Goal: Navigation & Orientation: Find specific page/section

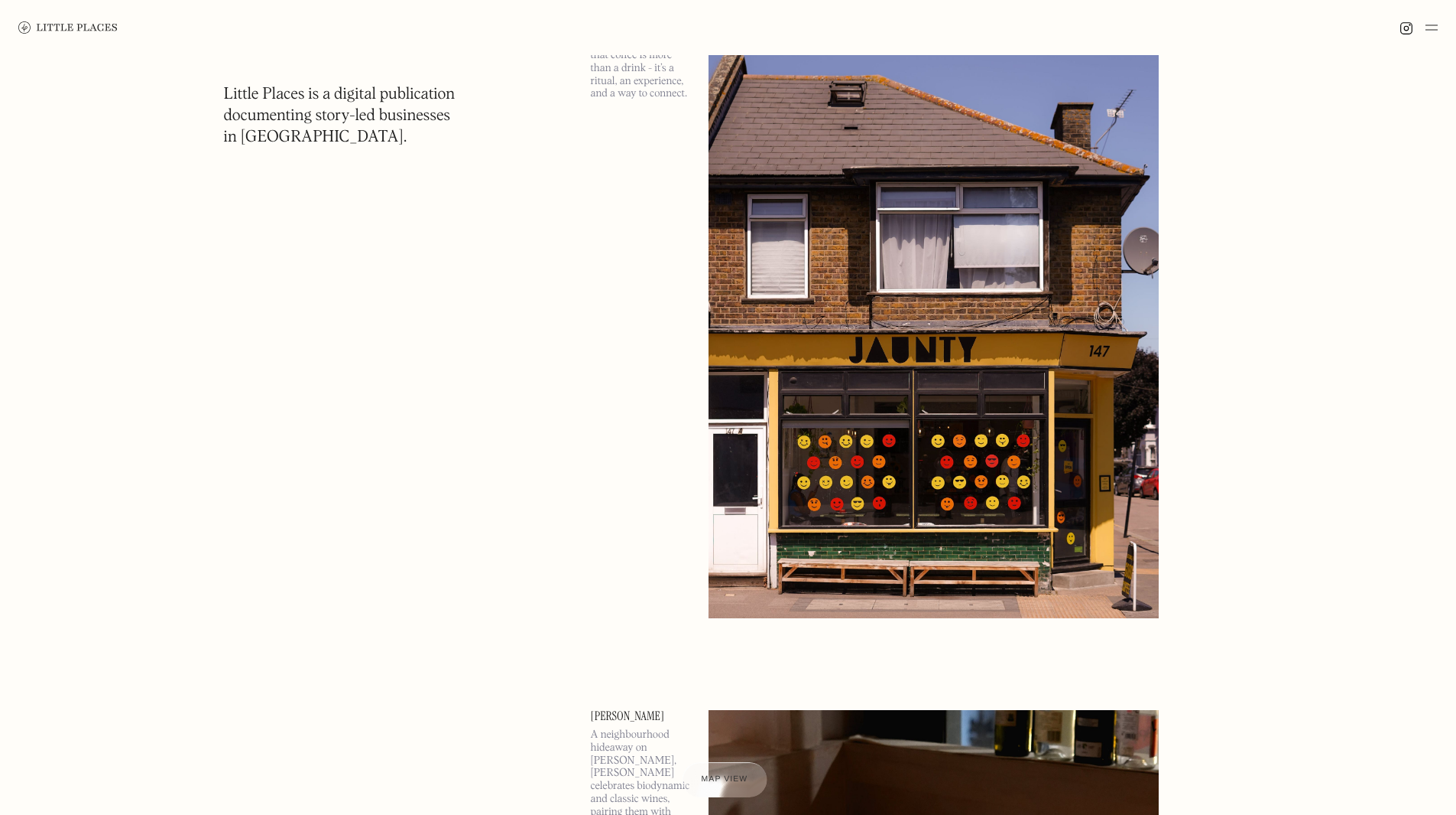
click at [730, 783] on span "Map view" at bounding box center [725, 779] width 46 height 10
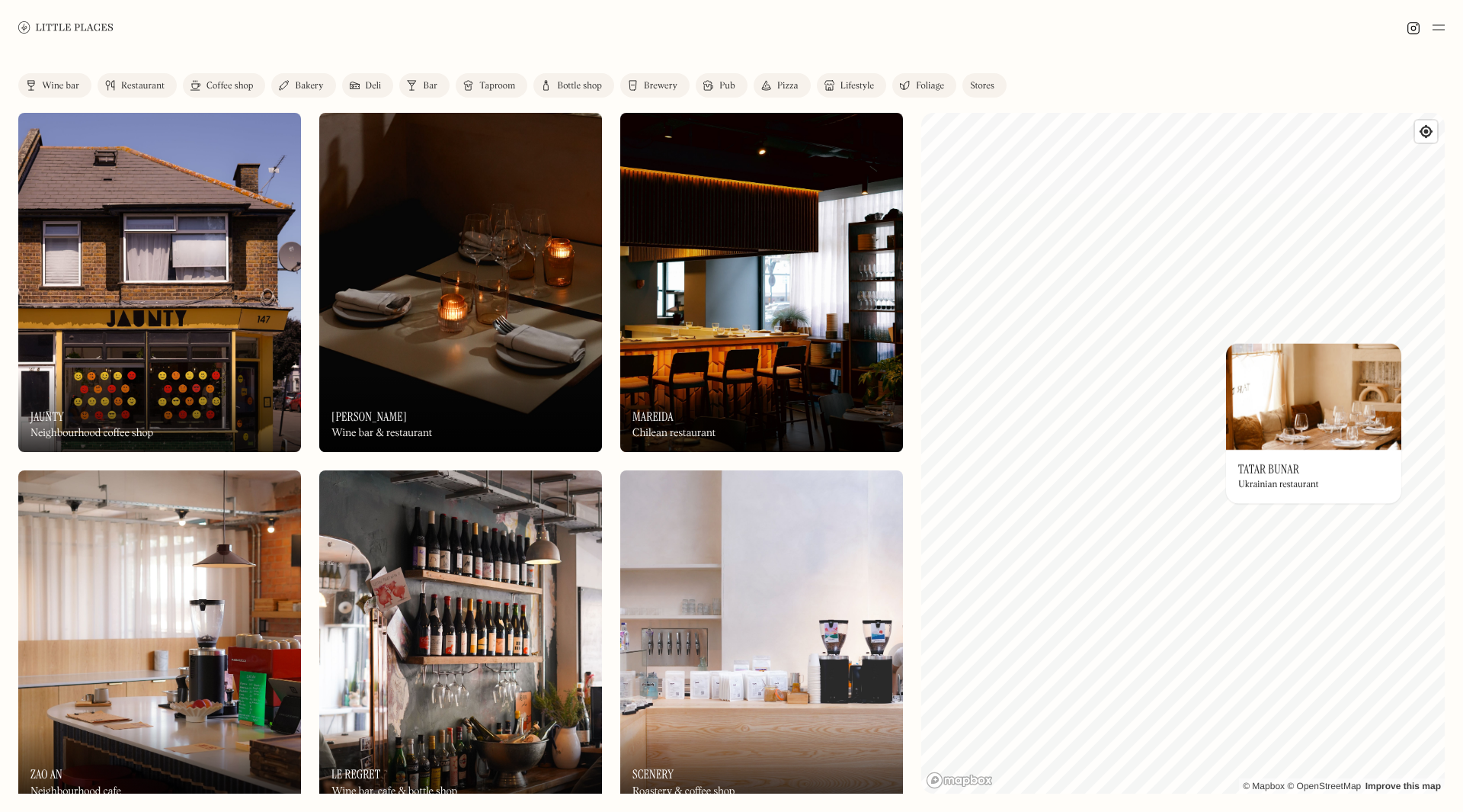
click at [1340, 463] on div "© Mapbox © OpenStreetMap Improve this map On Our Radar Tatar Bunar Ukrainian re…" at bounding box center [1183, 453] width 523 height 681
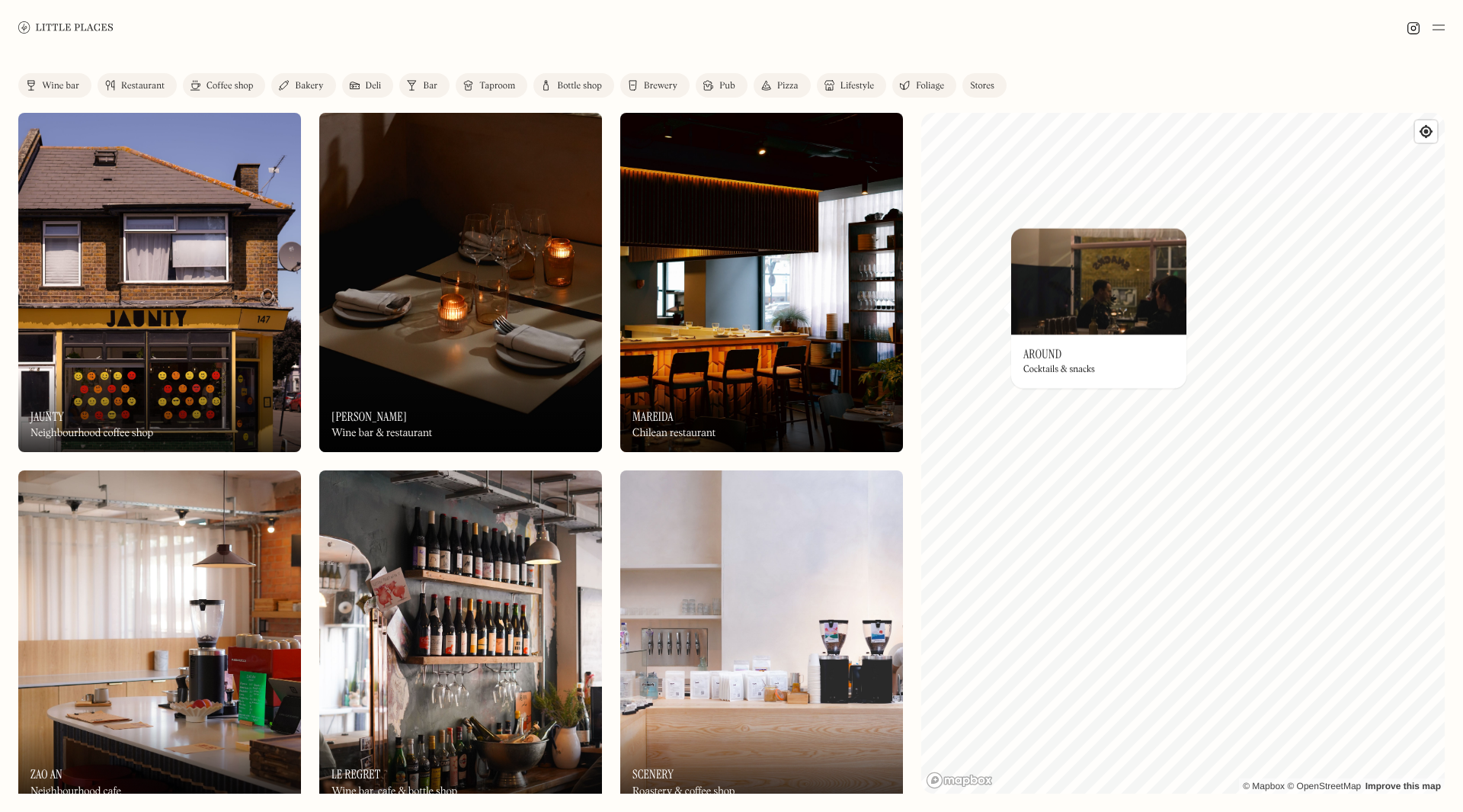
click at [1050, 358] on div "© Mapbox © OpenStreetMap Improve this map On Our Radar Around Cocktails & snack…" at bounding box center [1183, 453] width 523 height 681
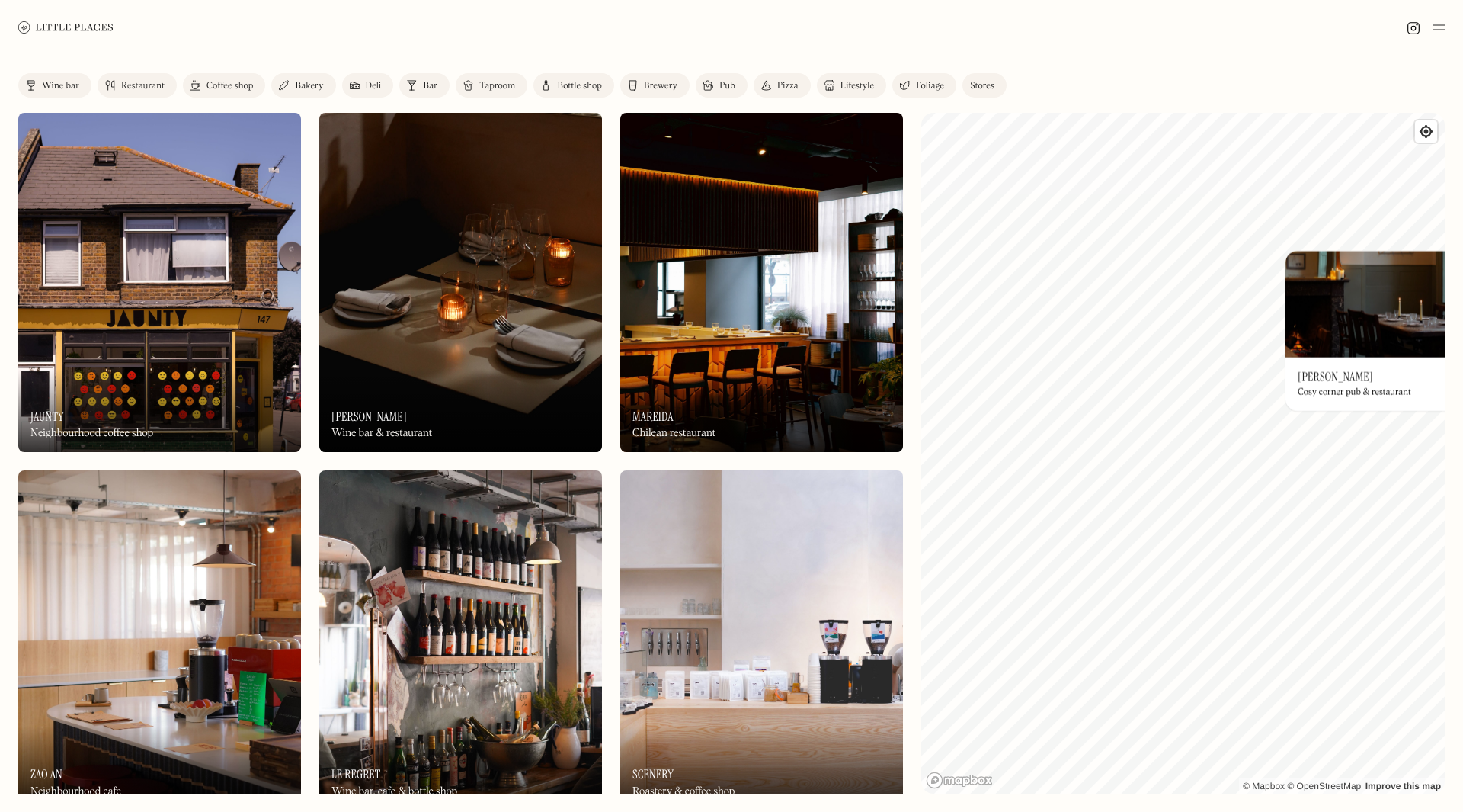
click at [1380, 312] on div "© Mapbox © OpenStreetMap Improve this map On Our Radar [PERSON_NAME] Cosy corne…" at bounding box center [1183, 453] width 523 height 681
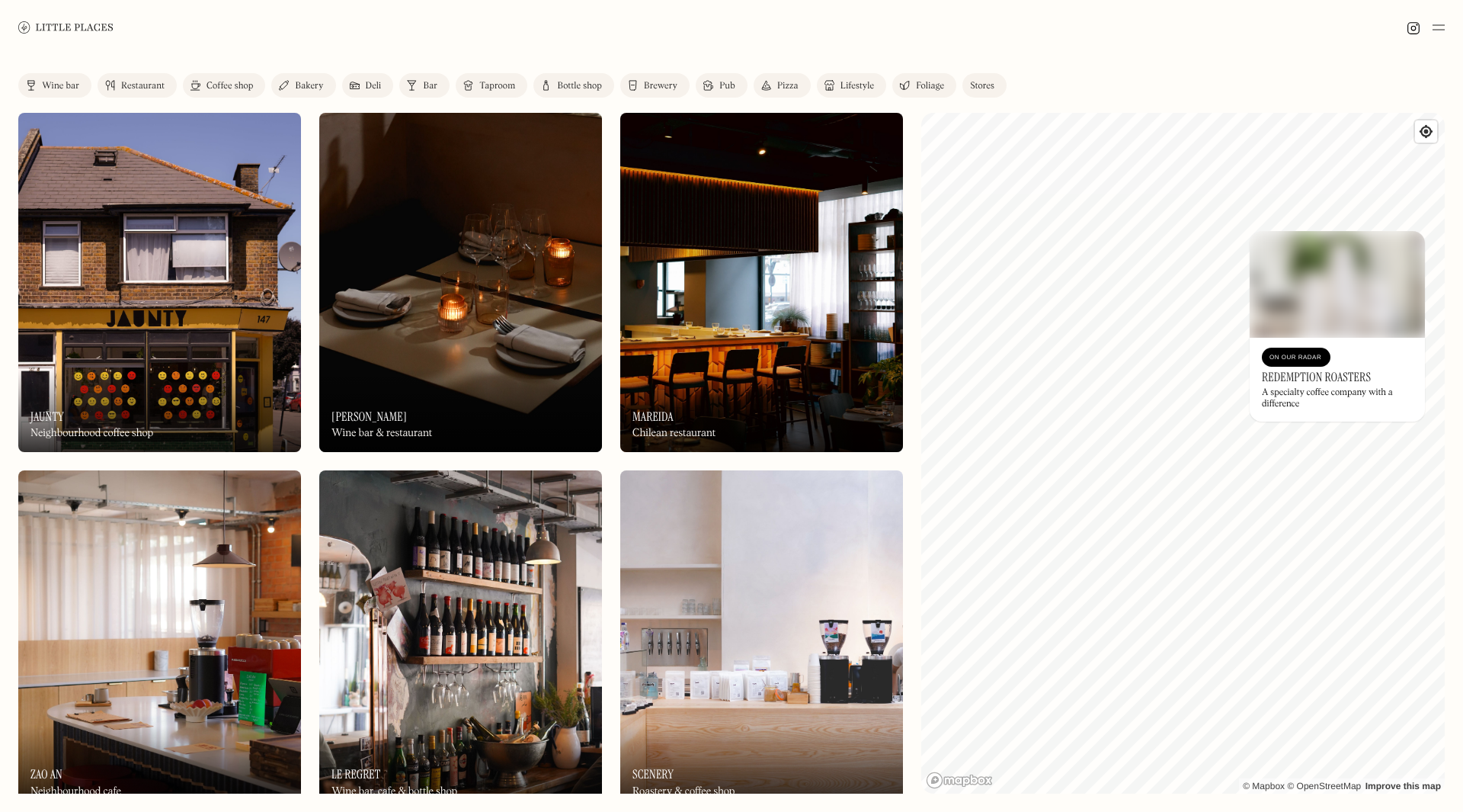
click at [1343, 393] on div "© Mapbox © OpenStreetMap Improve this map On Our Radar Redemption Roasters A sp…" at bounding box center [1183, 453] width 523 height 681
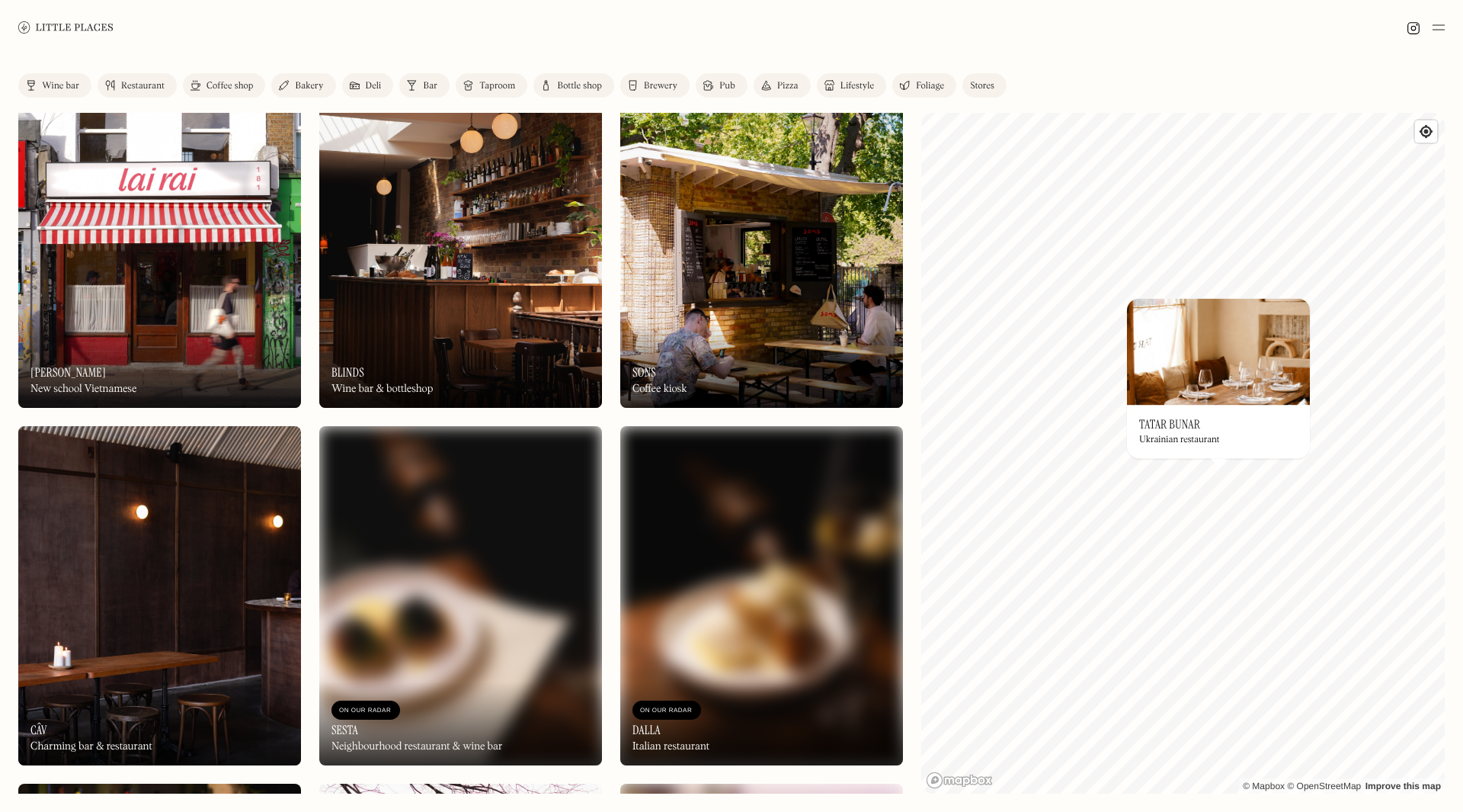
scroll to position [2591, 0]
